Goal: Task Accomplishment & Management: Complete application form

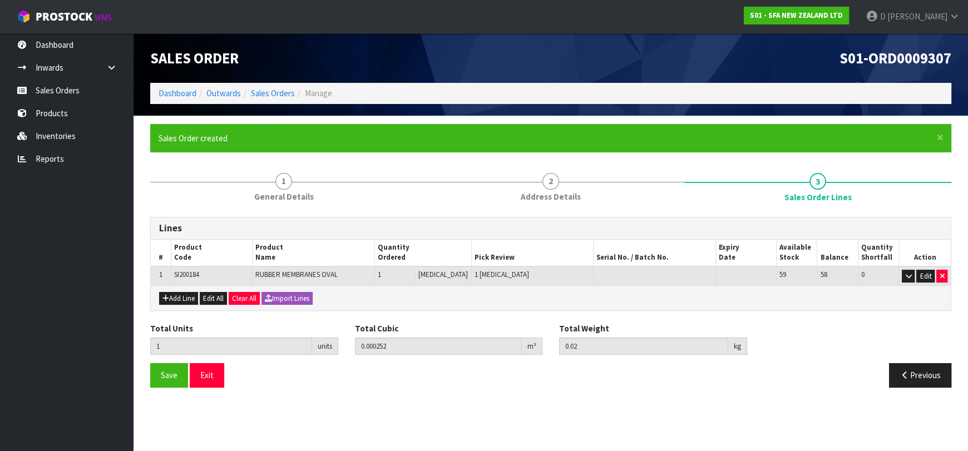
click at [290, 95] on link "Sales Orders" at bounding box center [273, 93] width 44 height 11
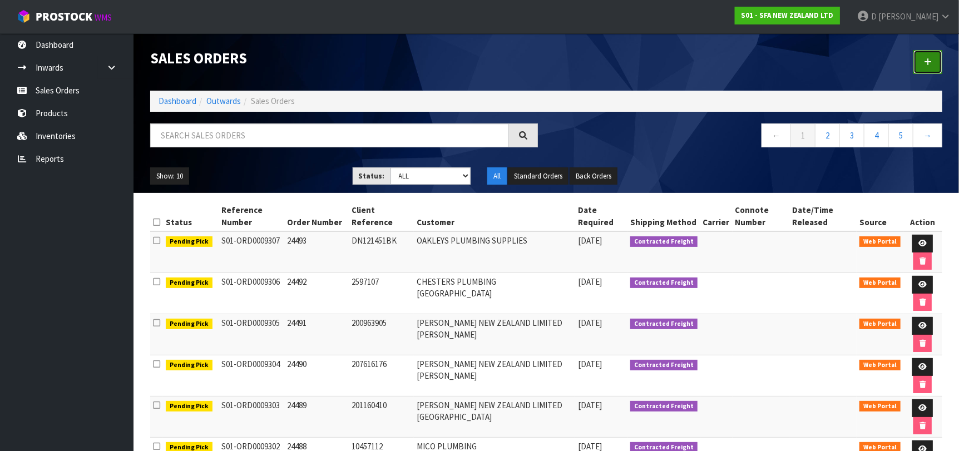
click at [926, 66] on link at bounding box center [927, 62] width 29 height 24
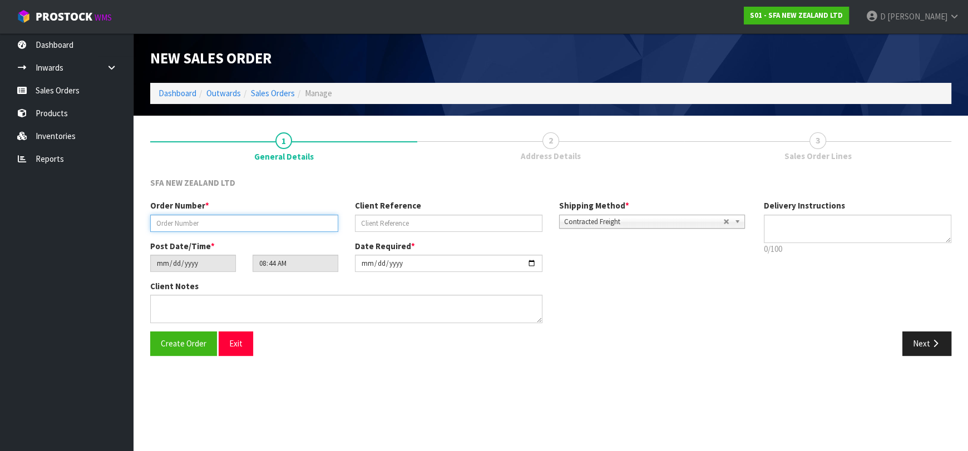
click at [203, 225] on input "text" at bounding box center [244, 223] width 188 height 17
type input "24494"
paste input "1P00178167"
type input "1P00178167"
click at [929, 345] on button "Next" at bounding box center [926, 344] width 49 height 24
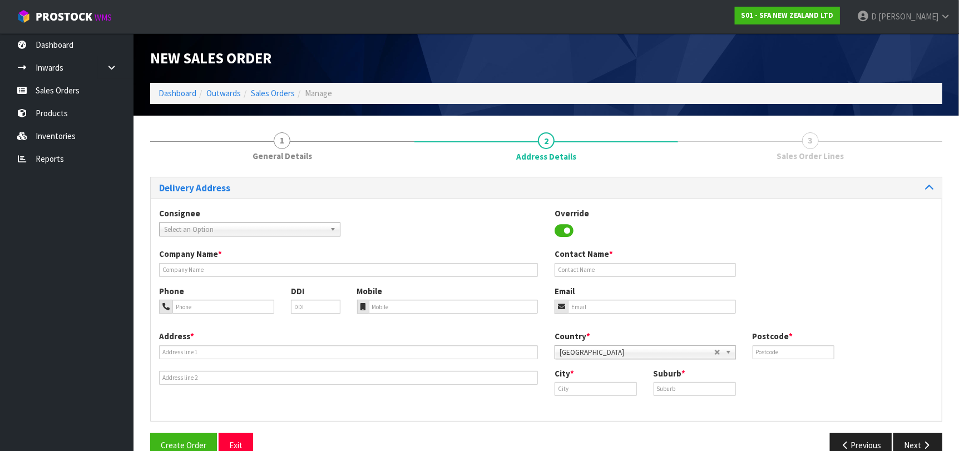
click at [181, 231] on div "Consignee 000001.BAY MECHANICS - BAY MECHANICS 000001A - BRAKE & TRANSMISSION N…" at bounding box center [546, 227] width 791 height 41
click at [184, 229] on span "Select an Option" at bounding box center [244, 229] width 161 height 13
type input "PLUMHEND"
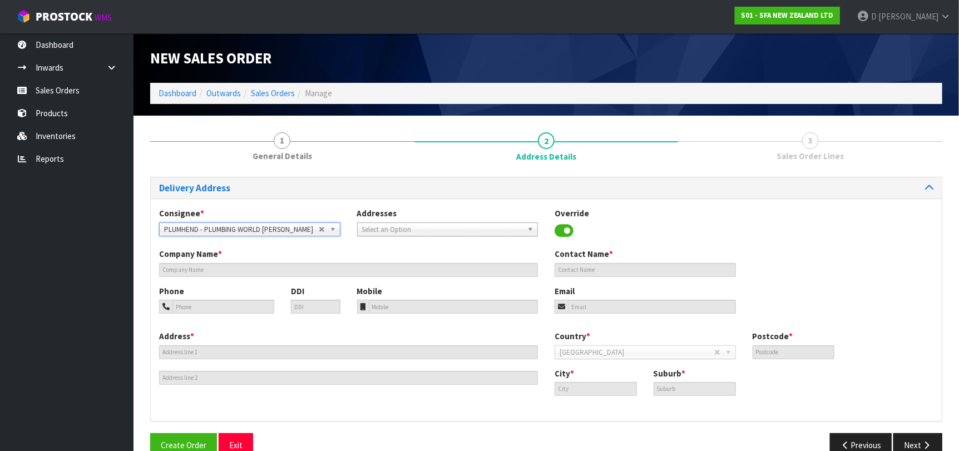
type input "PLUMBING WORLD [PERSON_NAME]"
type input "[STREET_ADDRESS]"
type input "0610"
type input "[GEOGRAPHIC_DATA]"
type input "[PERSON_NAME]"
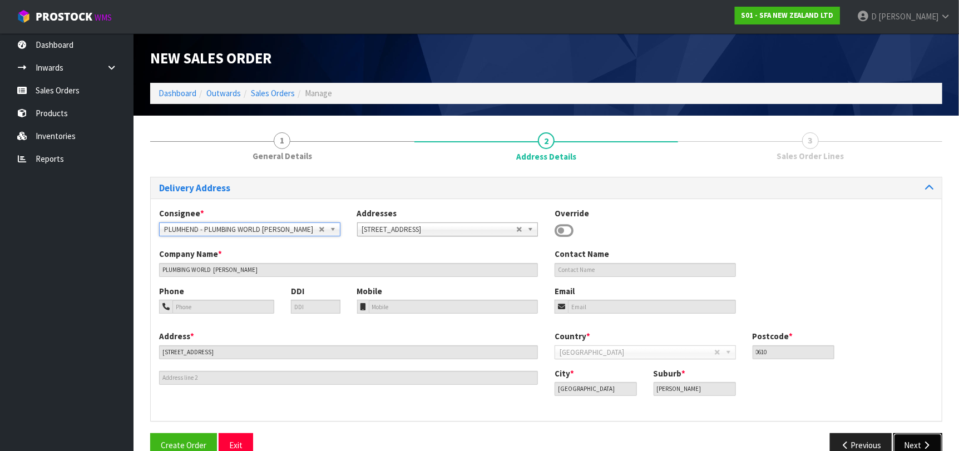
drag, startPoint x: 908, startPoint y: 442, endPoint x: 868, endPoint y: 426, distance: 43.9
click at [908, 443] on button "Next" at bounding box center [917, 445] width 49 height 24
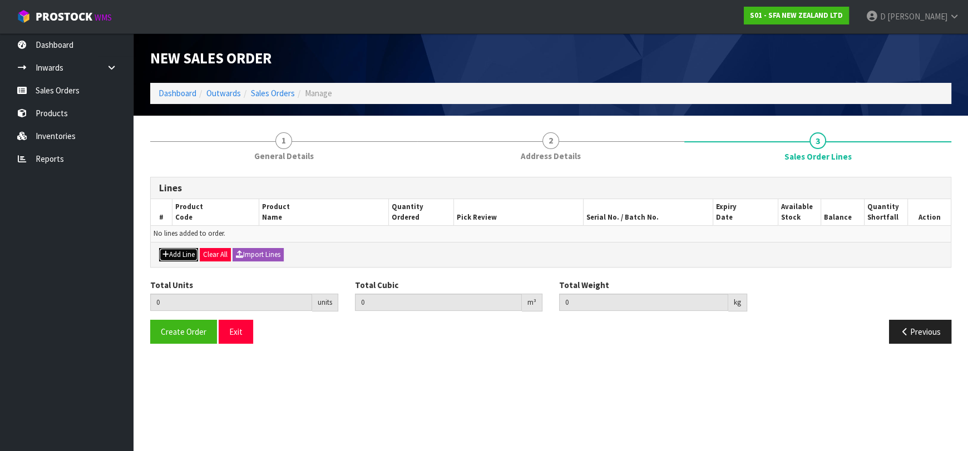
click at [173, 252] on button "Add Line" at bounding box center [178, 254] width 39 height 13
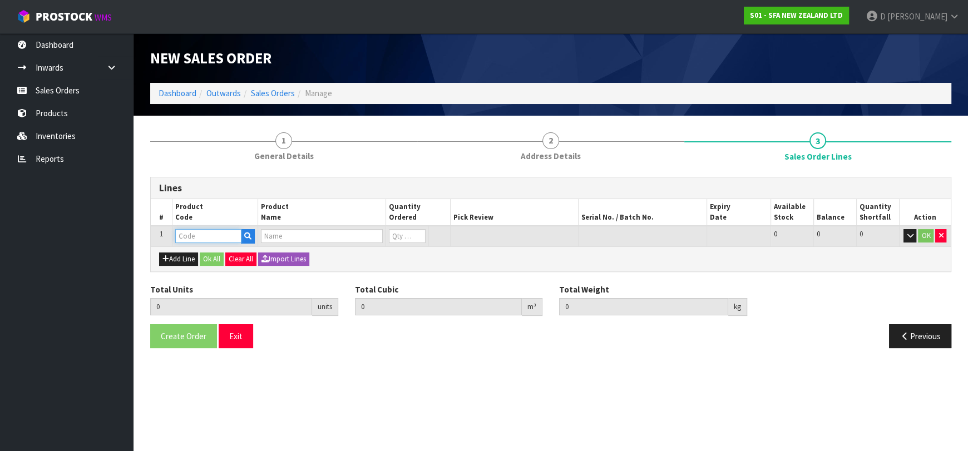
click at [181, 240] on input "text" at bounding box center [208, 236] width 66 height 14
type input "SA100"
type input "0.000000"
type input "0.000"
type input "SANIBEST PRO MACERATOR PUMP"
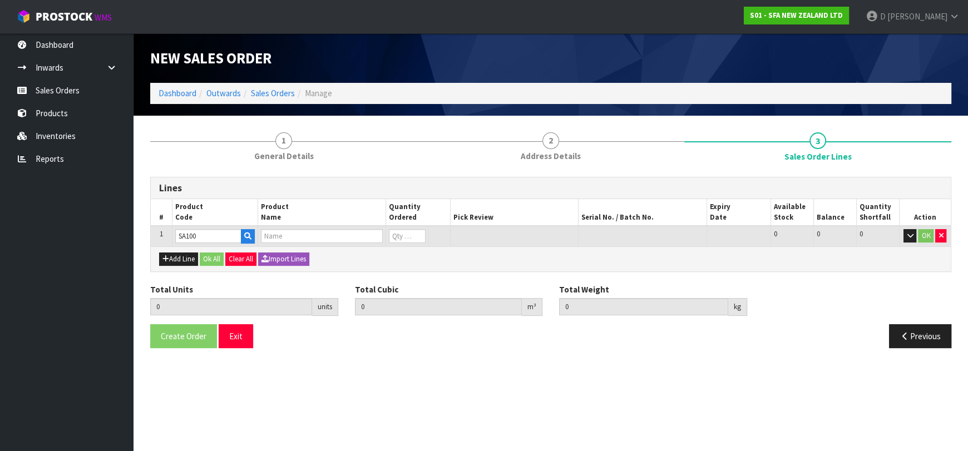
type input "0"
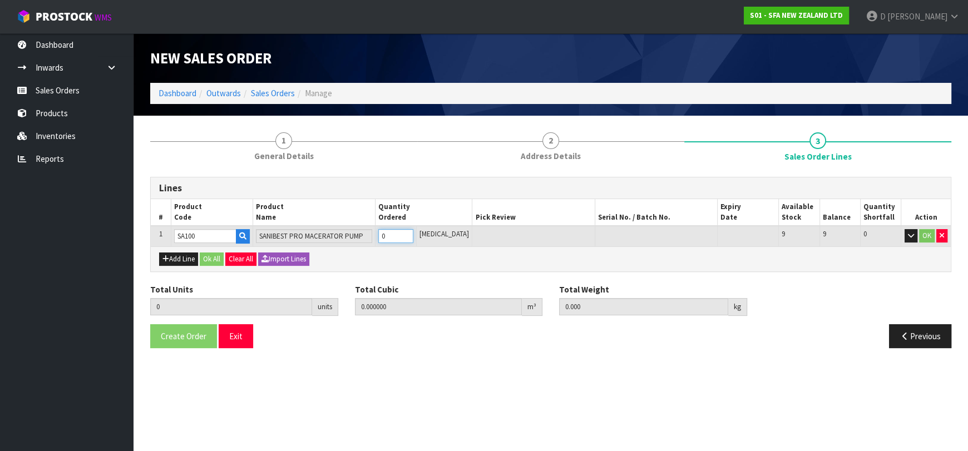
type input "1"
type input "0.0567"
type input "12"
type input "1"
drag, startPoint x: 167, startPoint y: 265, endPoint x: 176, endPoint y: 254, distance: 13.5
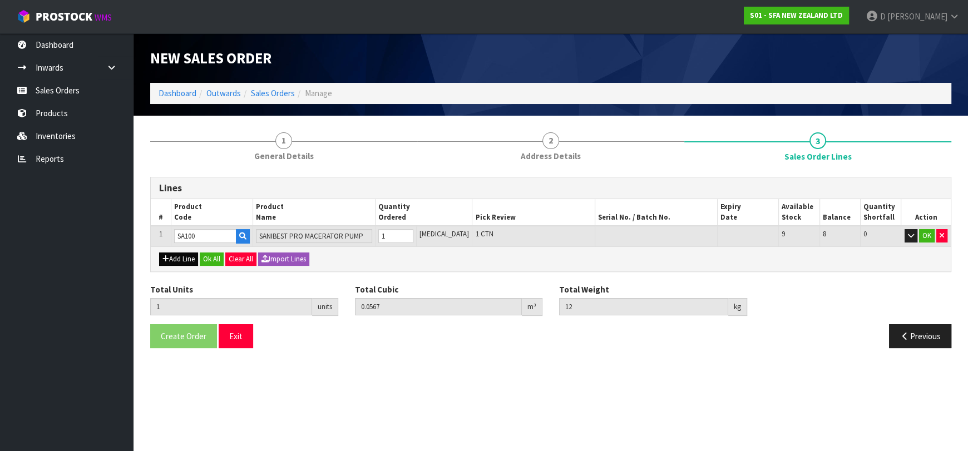
click at [169, 264] on div "Add Line Ok All Clear All Import Lines" at bounding box center [551, 258] width 800 height 25
click at [176, 254] on button "Add Line" at bounding box center [178, 259] width 39 height 13
type input "0"
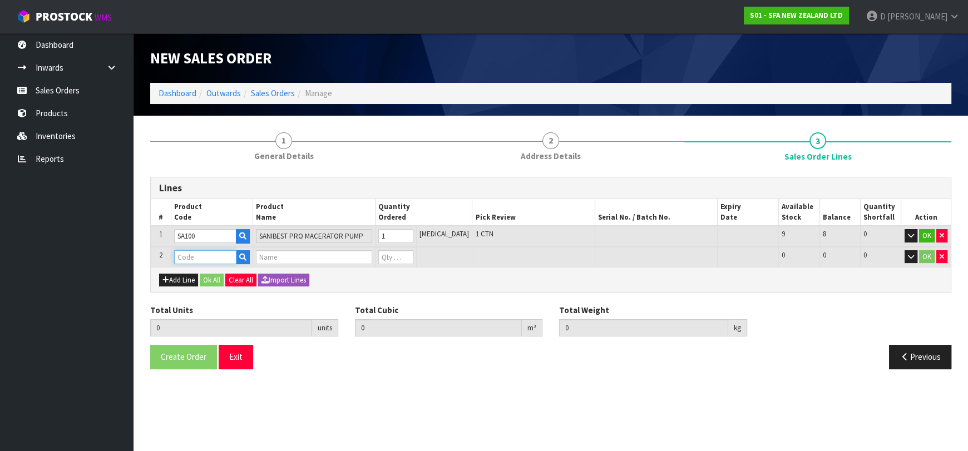
click at [181, 250] on input "text" at bounding box center [205, 257] width 62 height 14
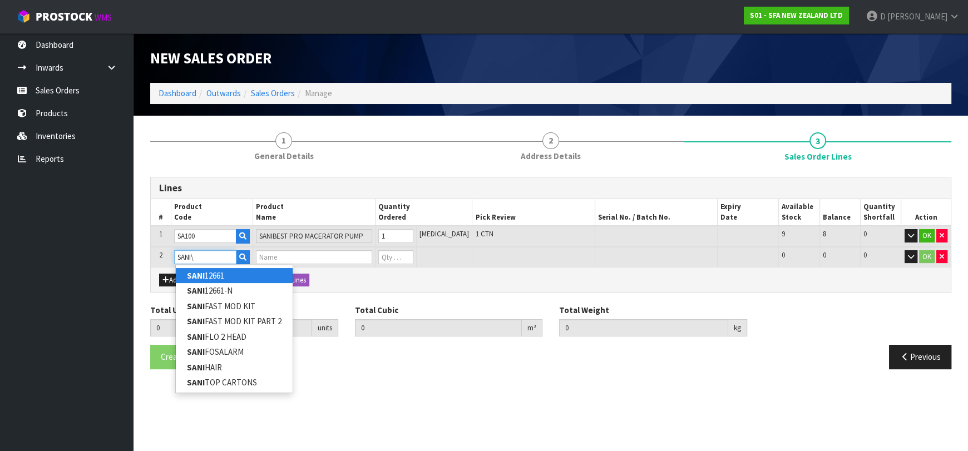
type input "SANI12661"
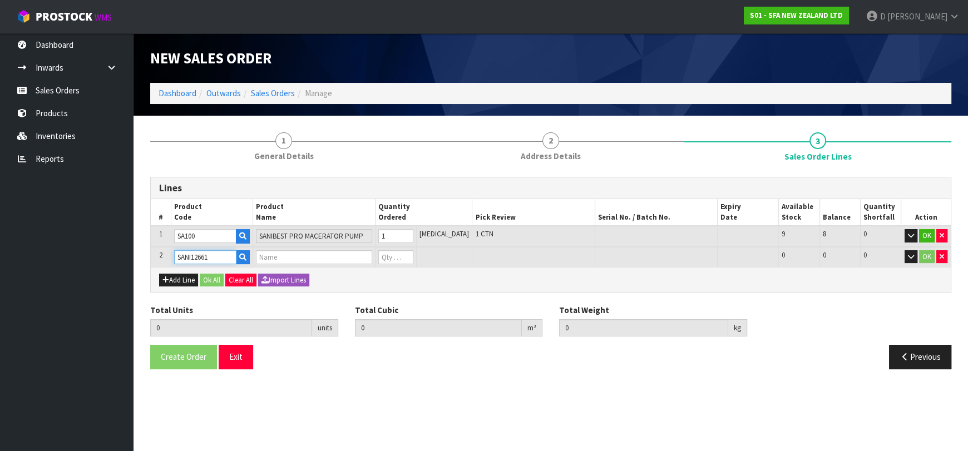
type input "1"
type input "0.0567"
type input "12"
type input "SANI ALARM INTERLOCK"
type input "0"
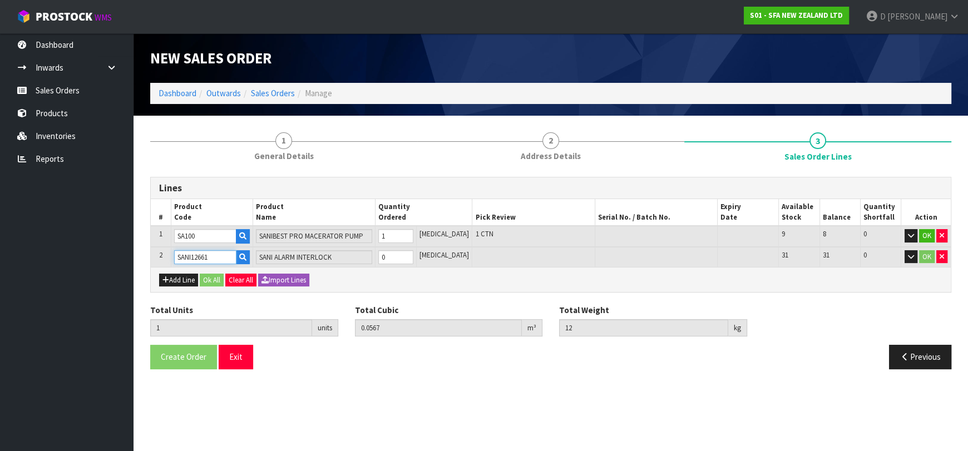
type input "SANI12661"
type input "2"
type input "0.06498"
type input "13.6"
type input "1"
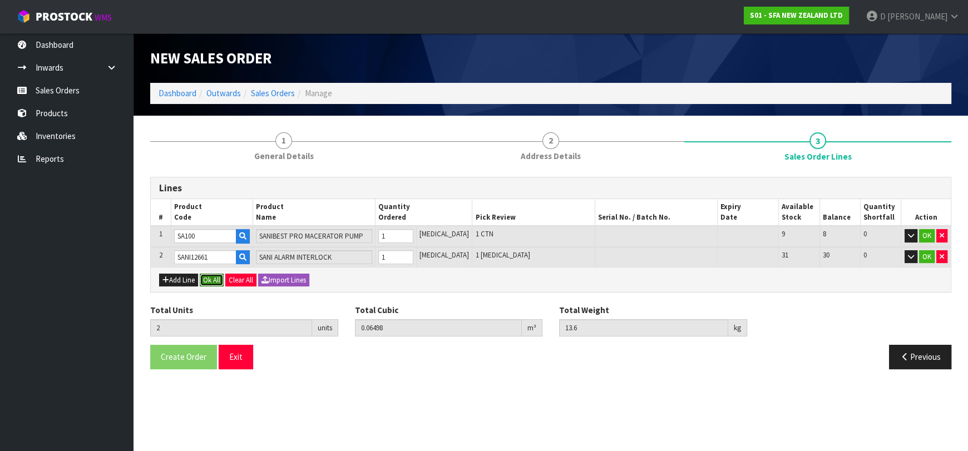
click at [214, 280] on button "Ok All" at bounding box center [212, 280] width 24 height 13
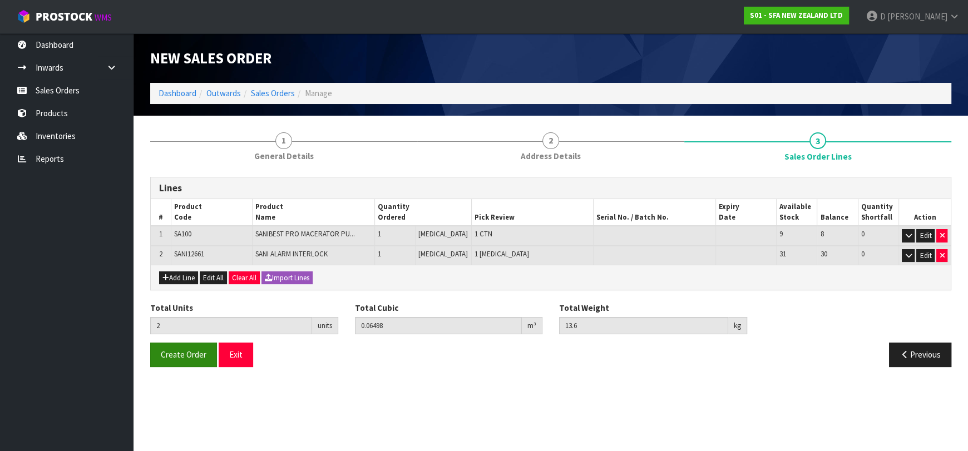
drag, startPoint x: 152, startPoint y: 367, endPoint x: 170, endPoint y: 357, distance: 20.9
click at [155, 365] on div "Create Order Exit Previous" at bounding box center [551, 359] width 818 height 32
click at [170, 357] on span "Create Order" at bounding box center [184, 354] width 46 height 11
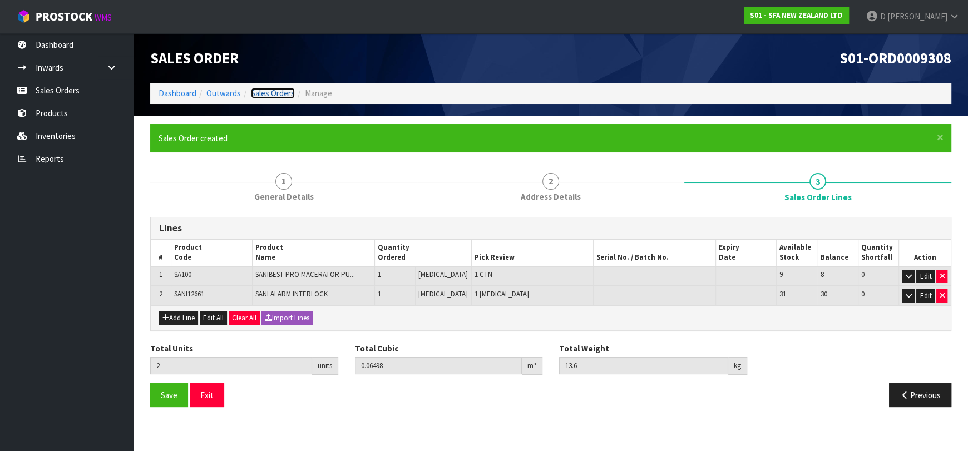
click at [261, 94] on link "Sales Orders" at bounding box center [273, 93] width 44 height 11
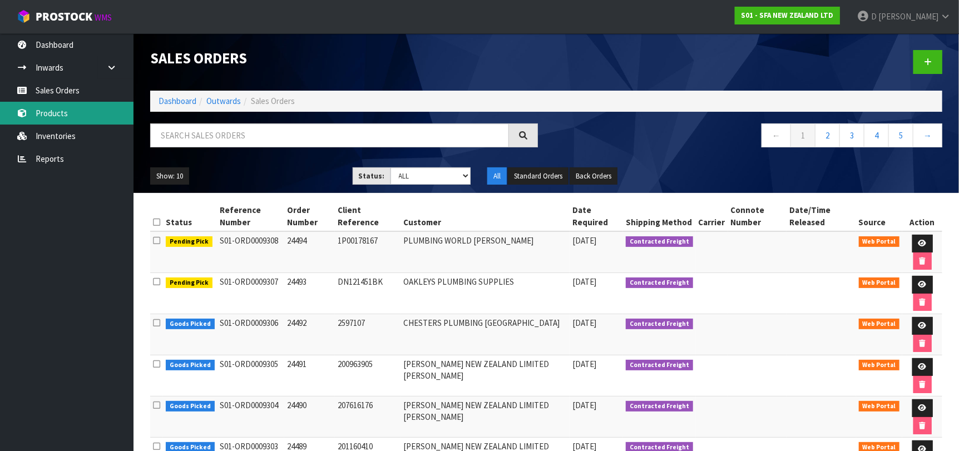
click at [53, 107] on link "Products" at bounding box center [66, 113] width 133 height 23
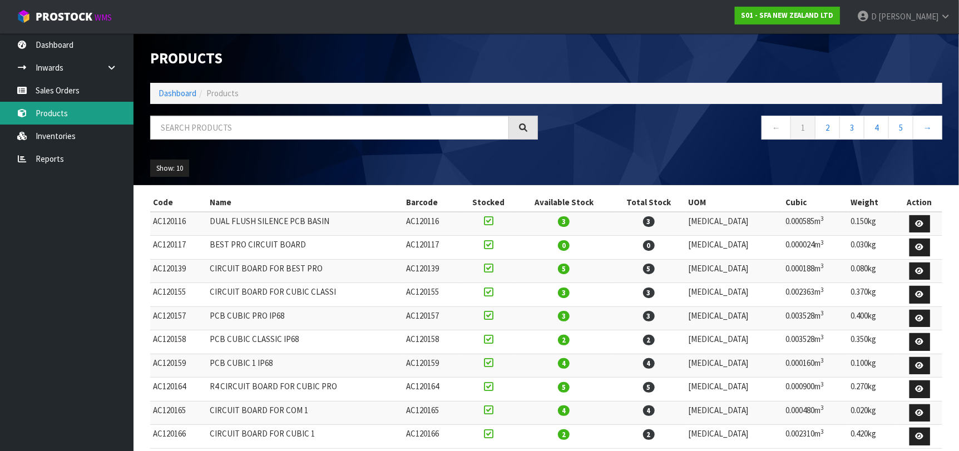
click at [64, 103] on link "Products" at bounding box center [66, 113] width 133 height 23
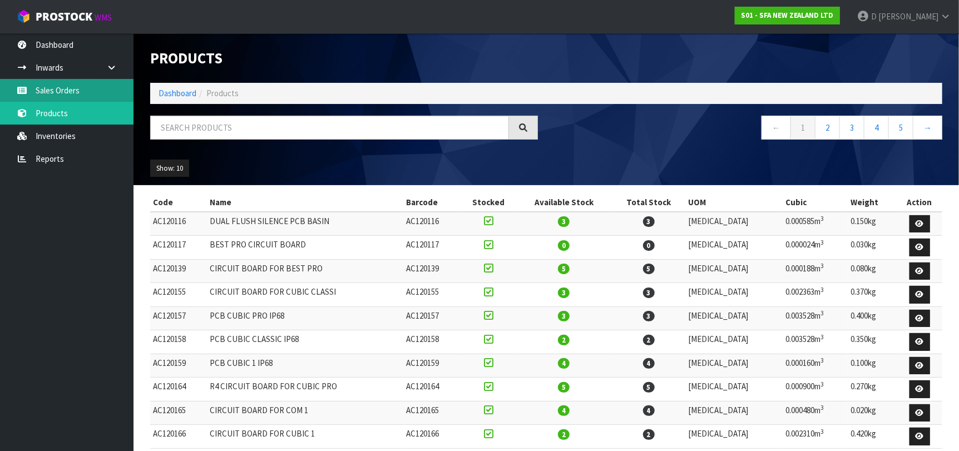
click at [62, 97] on link "Sales Orders" at bounding box center [66, 90] width 133 height 23
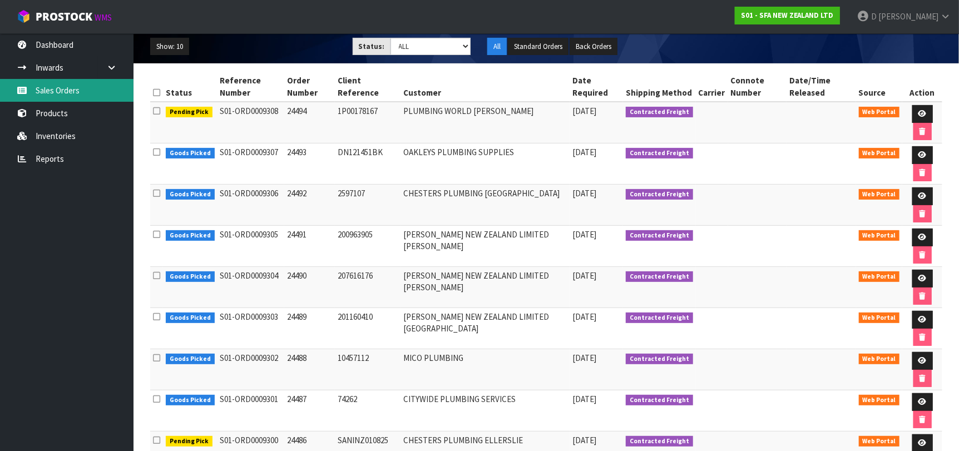
scroll to position [128, 0]
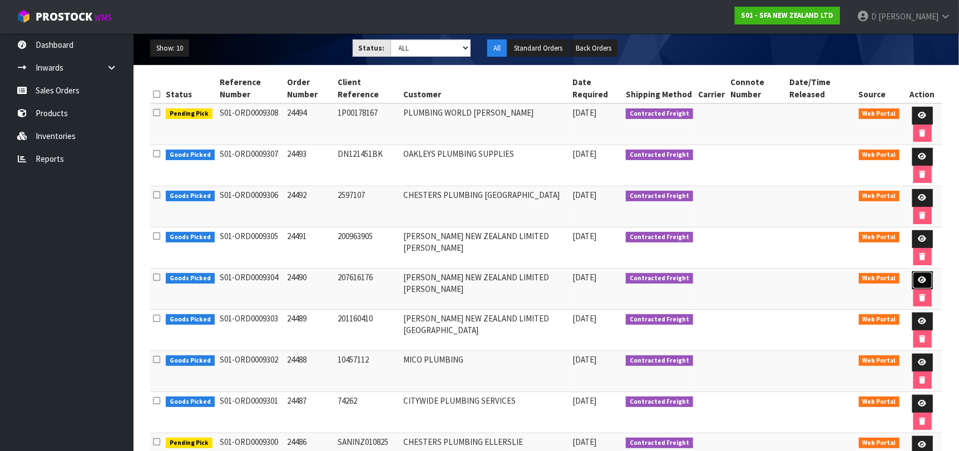
click at [921, 276] on icon at bounding box center [922, 279] width 8 height 7
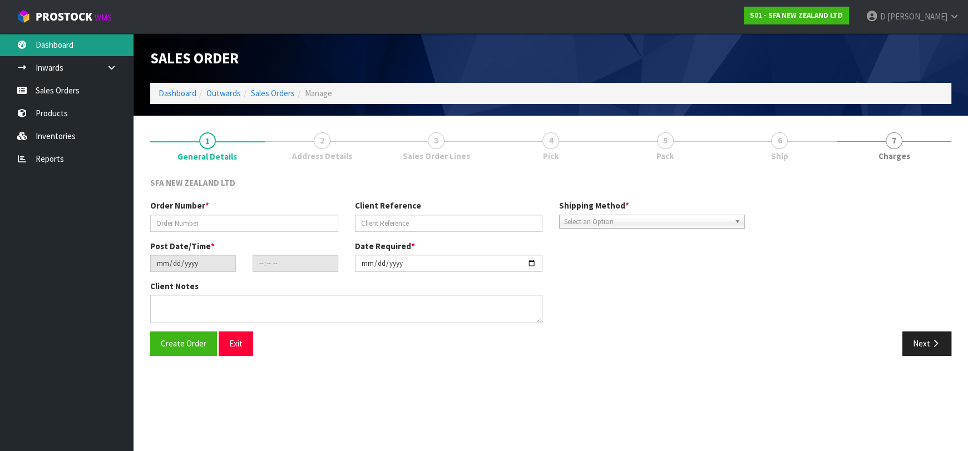
type input "24490"
type input "207616176"
type input "[DATE]"
type input "09:53:00.000"
type input "[DATE]"
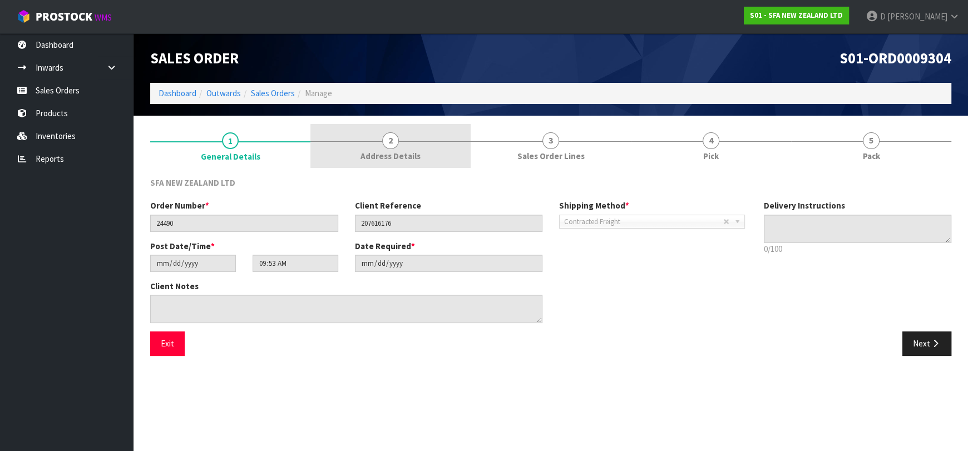
click at [405, 137] on link "2 Address Details" at bounding box center [390, 146] width 160 height 44
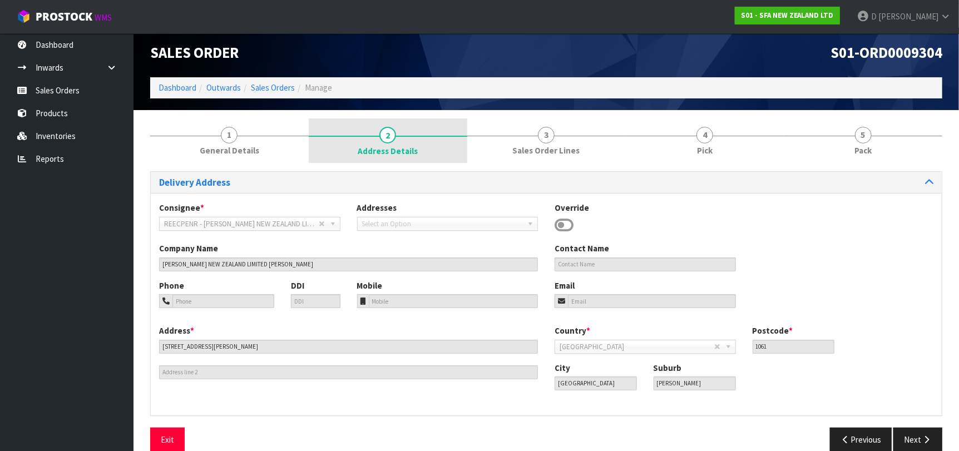
scroll to position [23, 0]
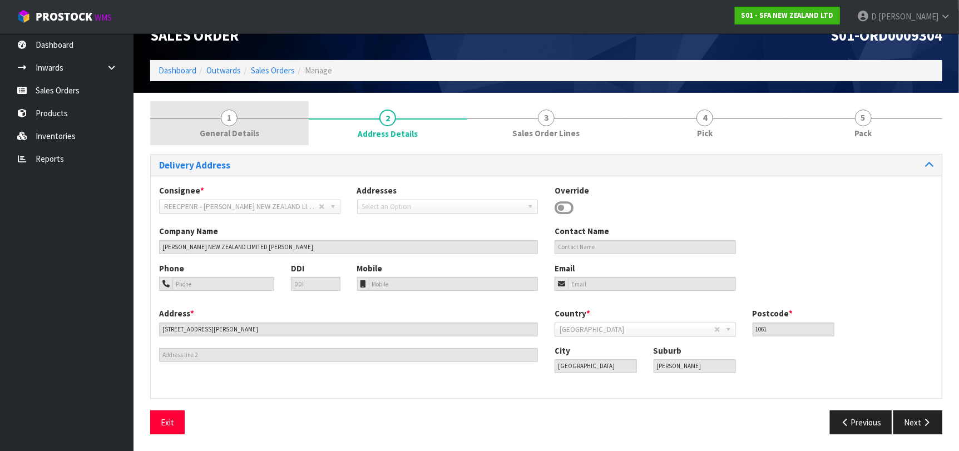
drag, startPoint x: 233, startPoint y: 133, endPoint x: 262, endPoint y: 133, distance: 29.5
click at [234, 133] on span "General Details" at bounding box center [230, 133] width 60 height 12
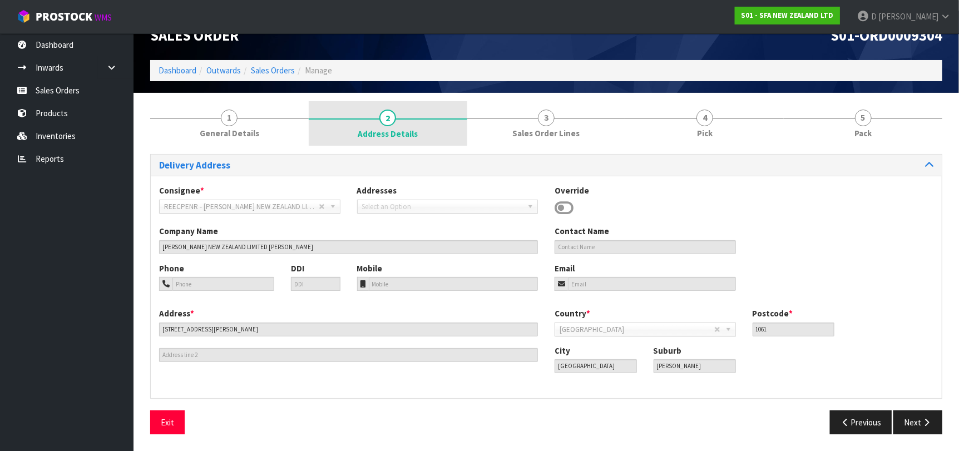
scroll to position [0, 0]
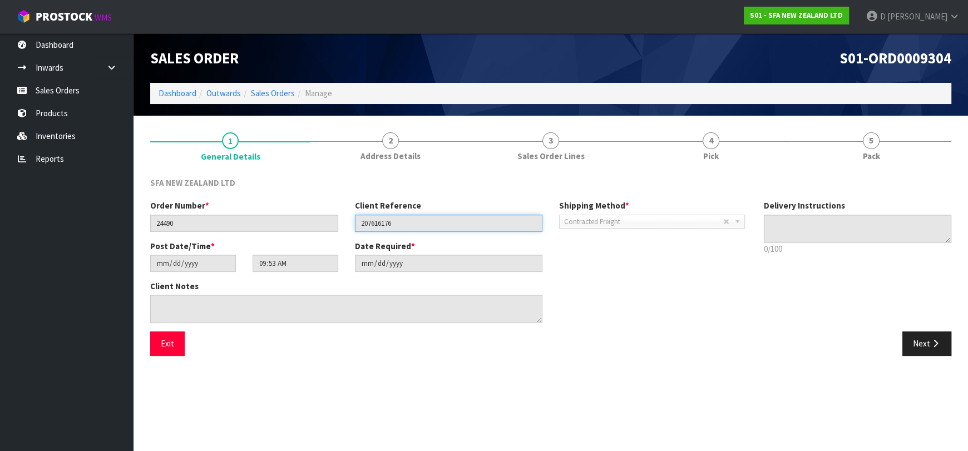
click at [385, 221] on input "207616176" at bounding box center [449, 223] width 188 height 17
drag, startPoint x: 361, startPoint y: 401, endPoint x: 315, endPoint y: 325, distance: 88.6
click at [360, 400] on section "Edit Sales Order S01-ORD0009304 Dashboard Outwards Sales Orders Manage Sales Or…" at bounding box center [484, 225] width 968 height 451
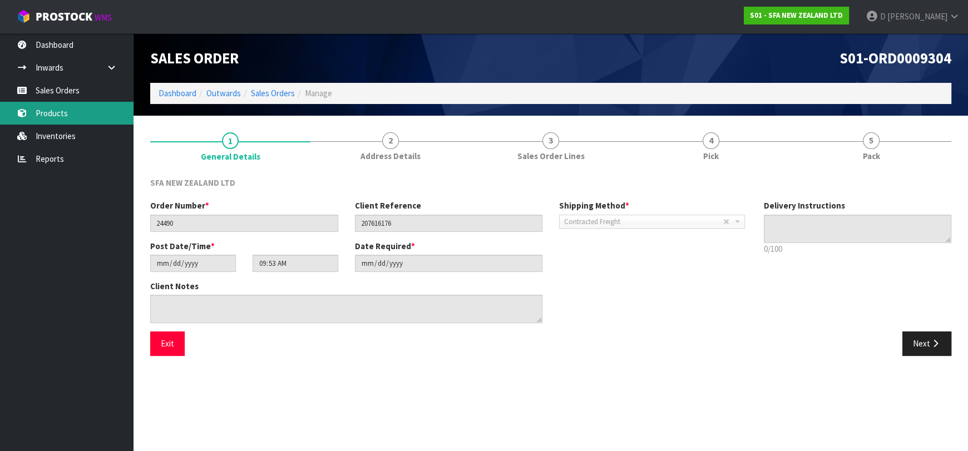
click at [80, 102] on link "Products" at bounding box center [66, 113] width 133 height 23
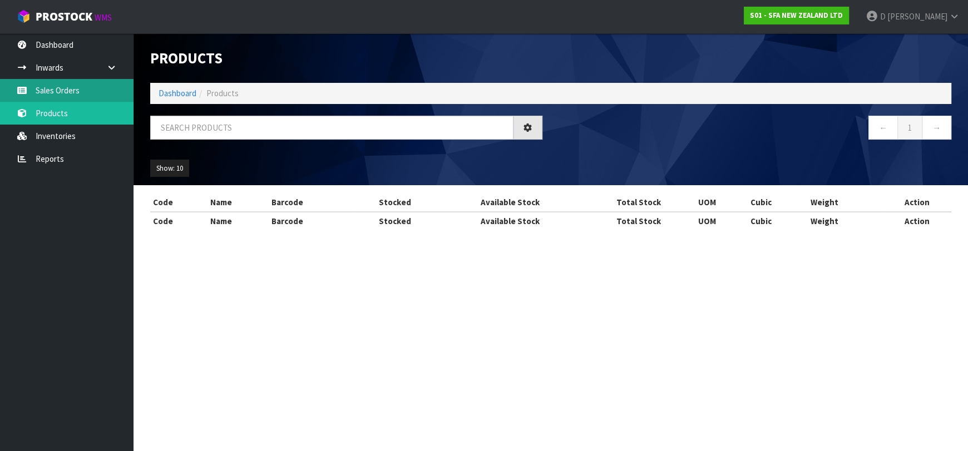
click at [78, 94] on div "Products Import Products Drop file here to import csv template Dashboard Produc…" at bounding box center [484, 125] width 968 height 250
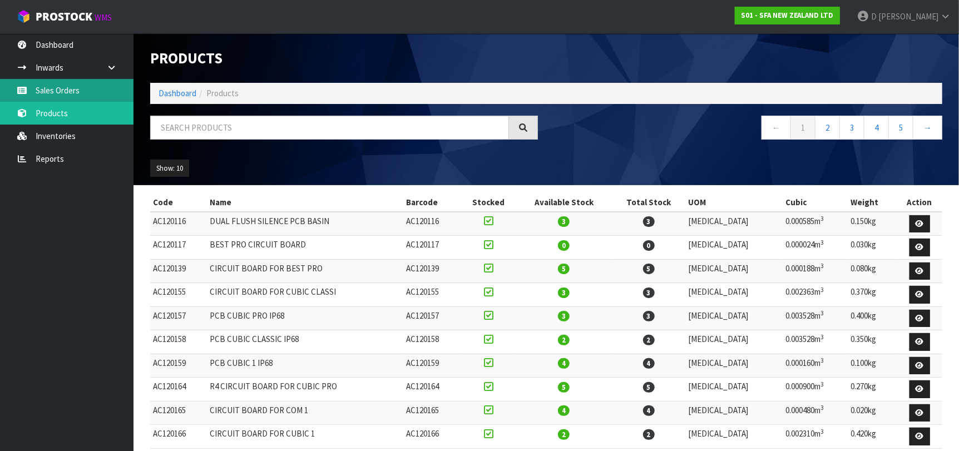
click at [79, 89] on link "Sales Orders" at bounding box center [66, 90] width 133 height 23
